Goal: Information Seeking & Learning: Learn about a topic

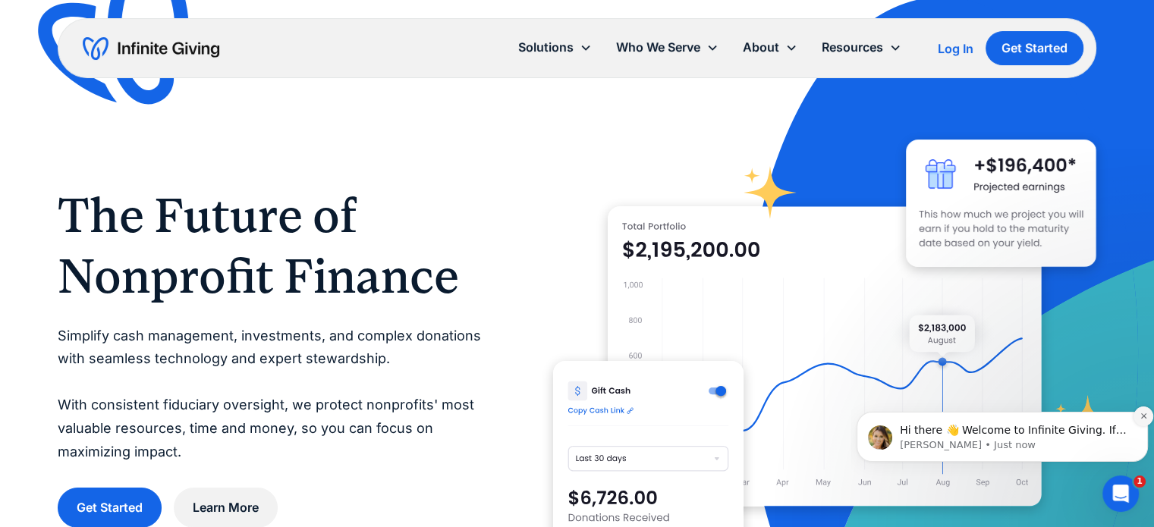
click at [1144, 417] on icon "Dismiss notification" at bounding box center [1143, 416] width 5 height 5
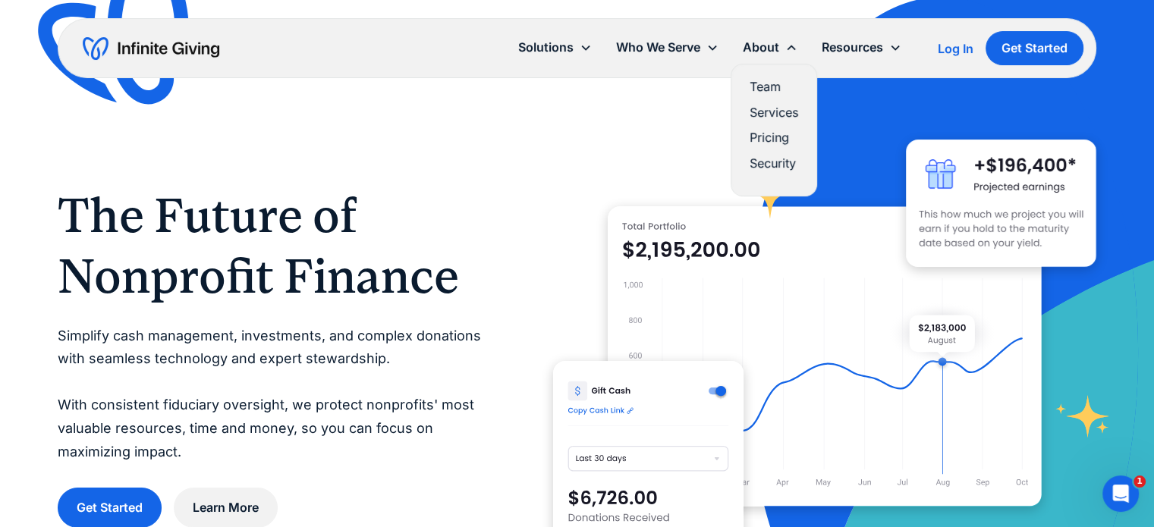
click at [776, 102] on link "Services" at bounding box center [774, 112] width 49 height 20
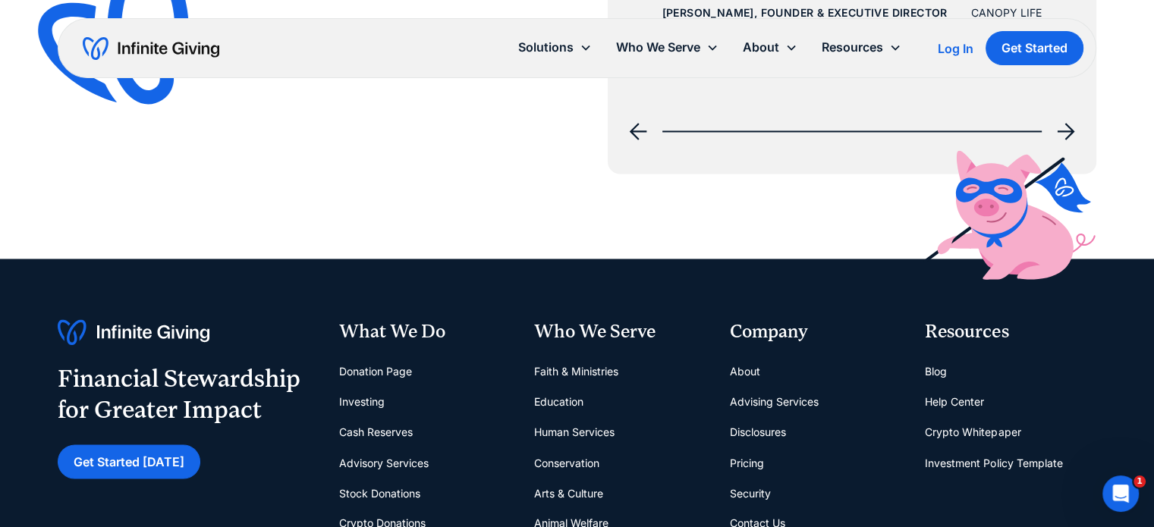
scroll to position [2580, 0]
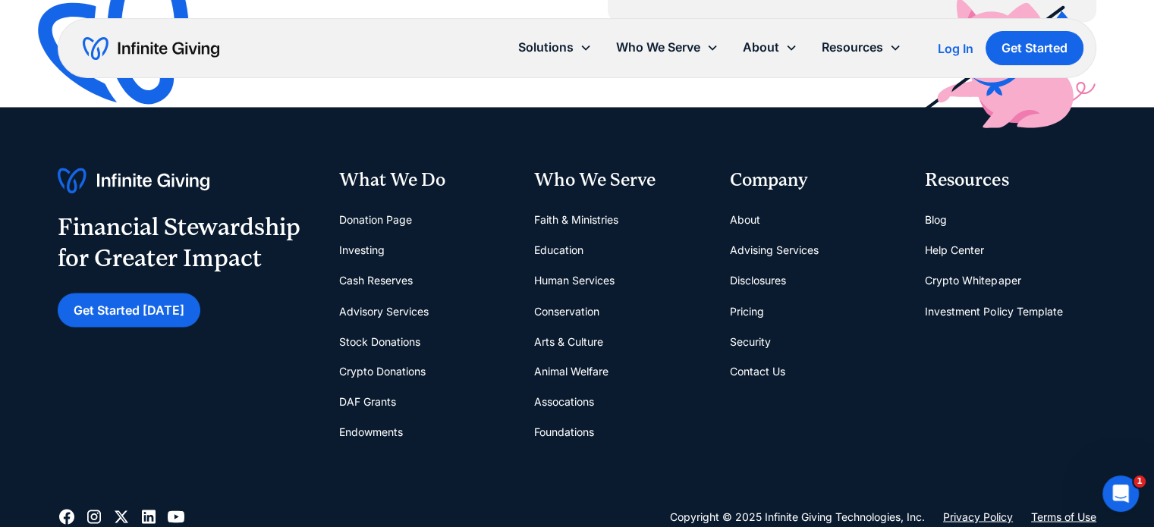
click at [376, 331] on link "Stock Donations" at bounding box center [378, 341] width 81 height 30
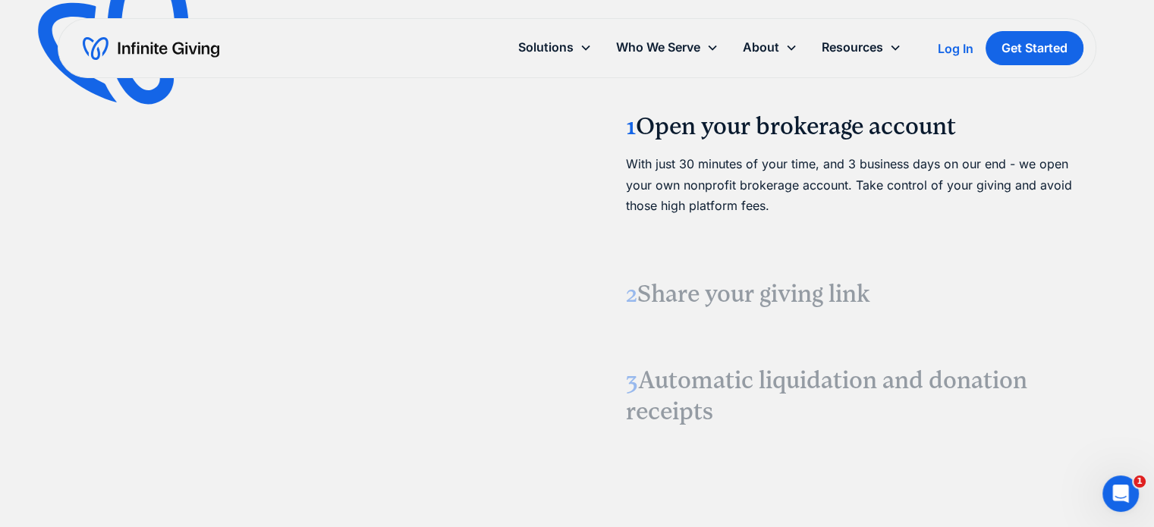
scroll to position [1821, 0]
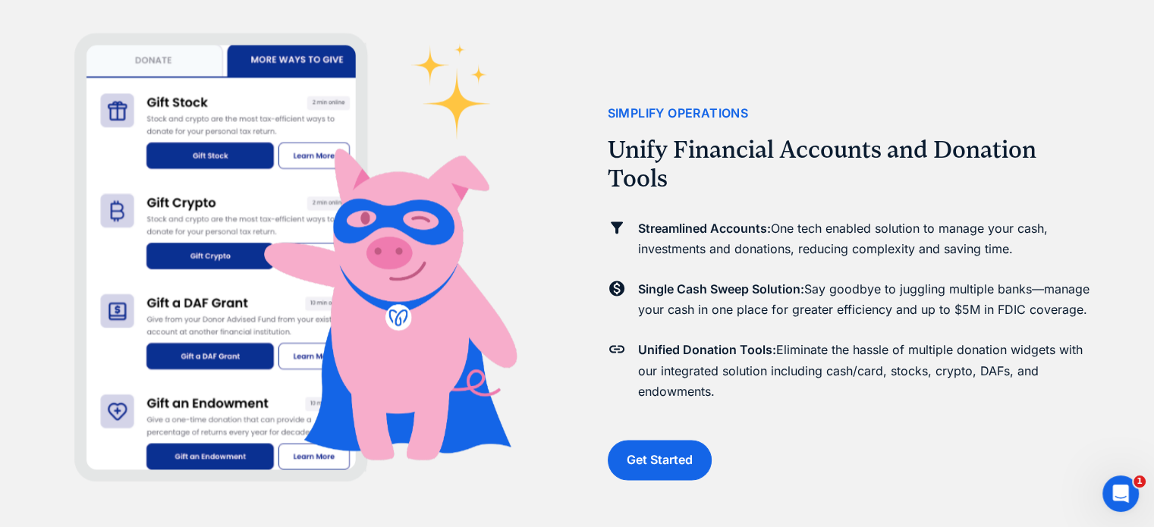
scroll to position [2125, 0]
